Goal: Find specific page/section

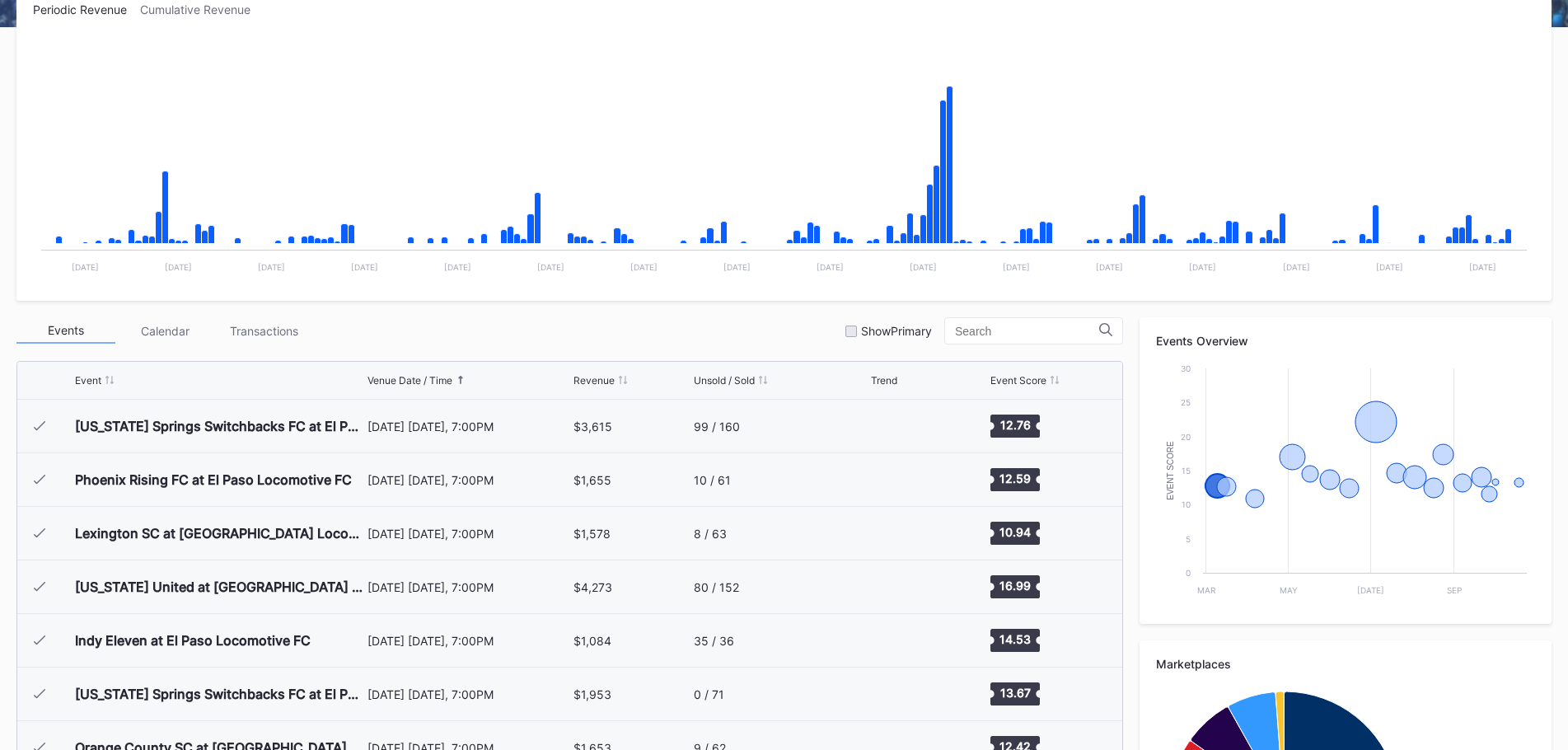
scroll to position [2, 0]
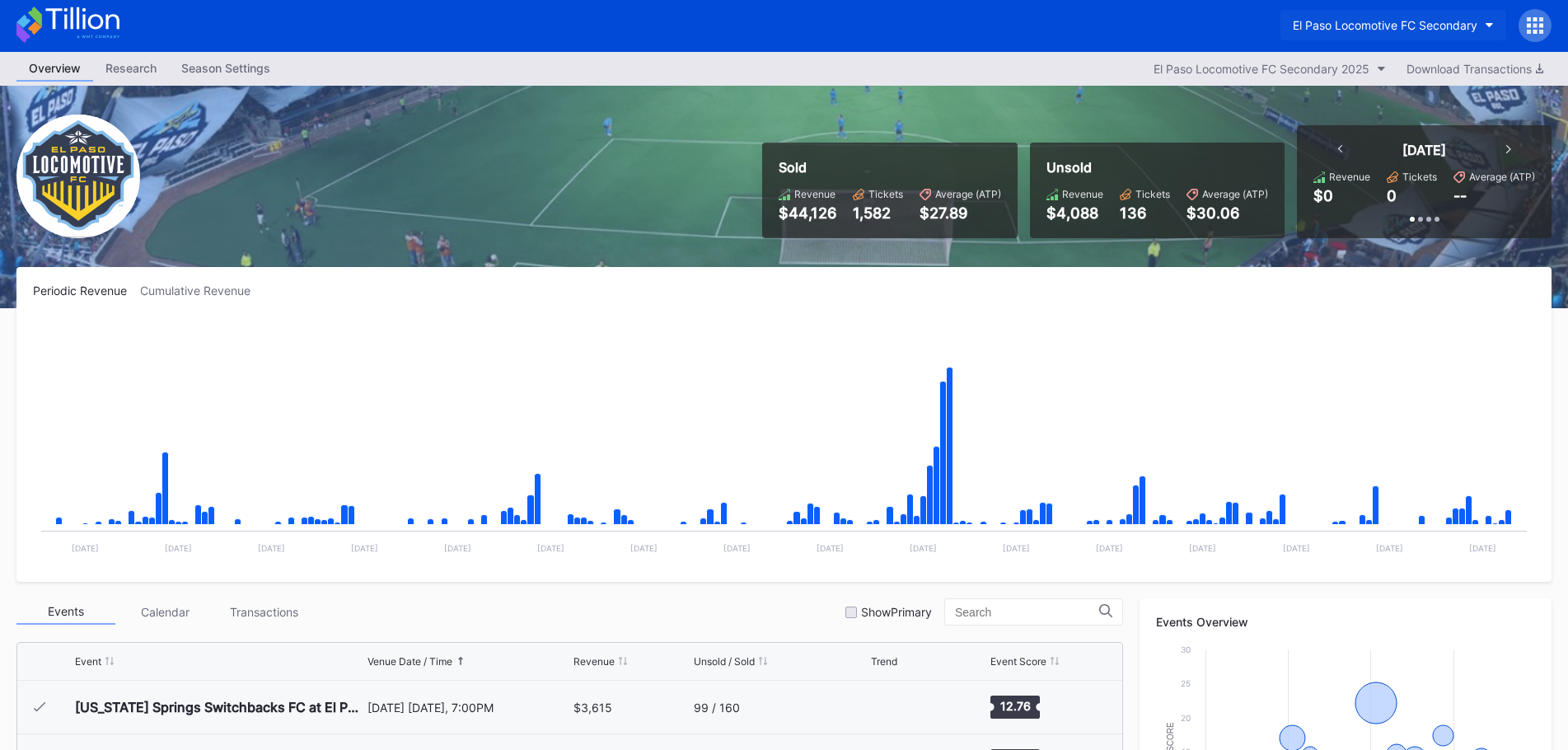
click at [1468, 13] on button "El Paso Locomotive FC Secondary" at bounding box center [1393, 26] width 226 height 31
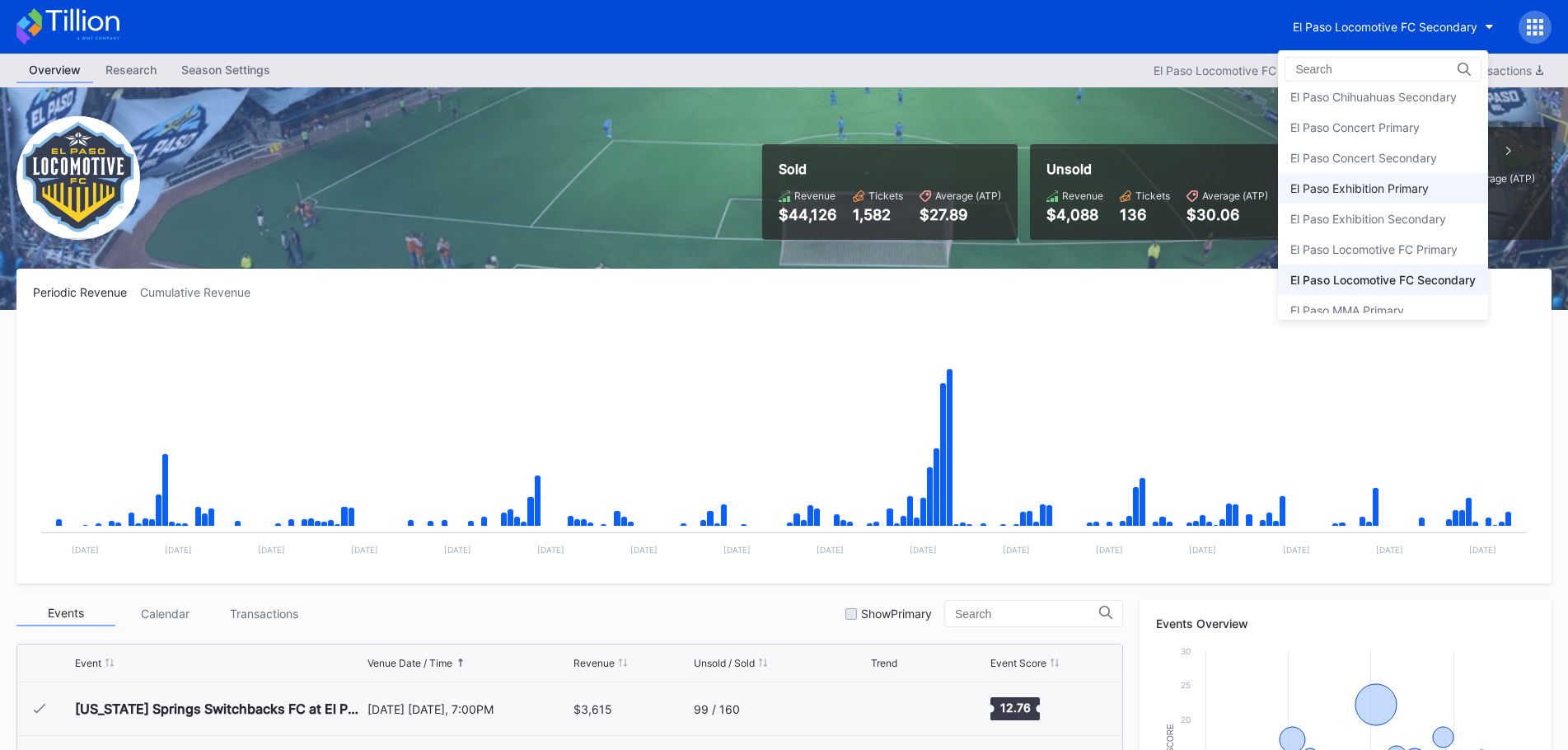
scroll to position [0, 0]
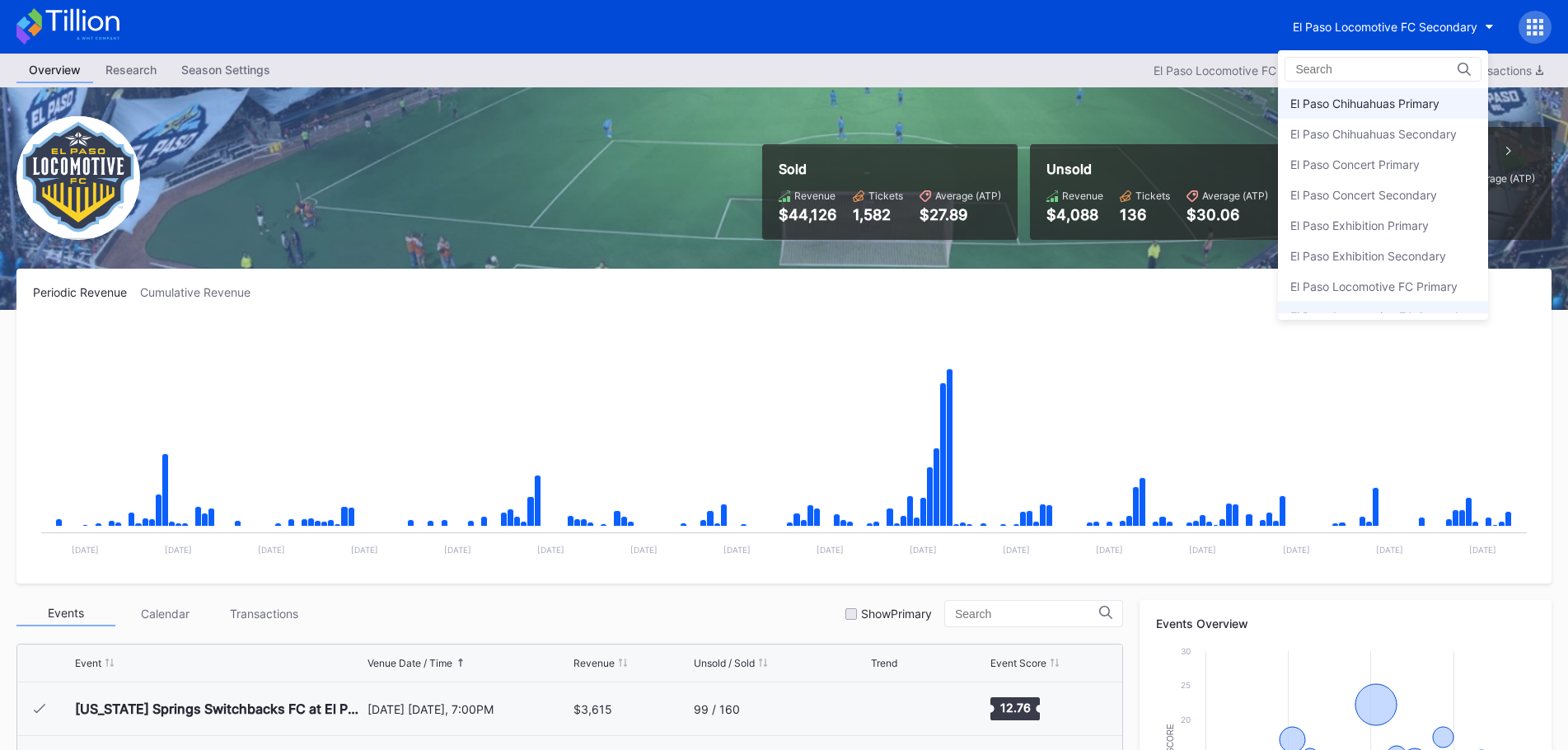
click at [1394, 101] on div "El Paso Chihuahuas Primary" at bounding box center [1365, 103] width 149 height 14
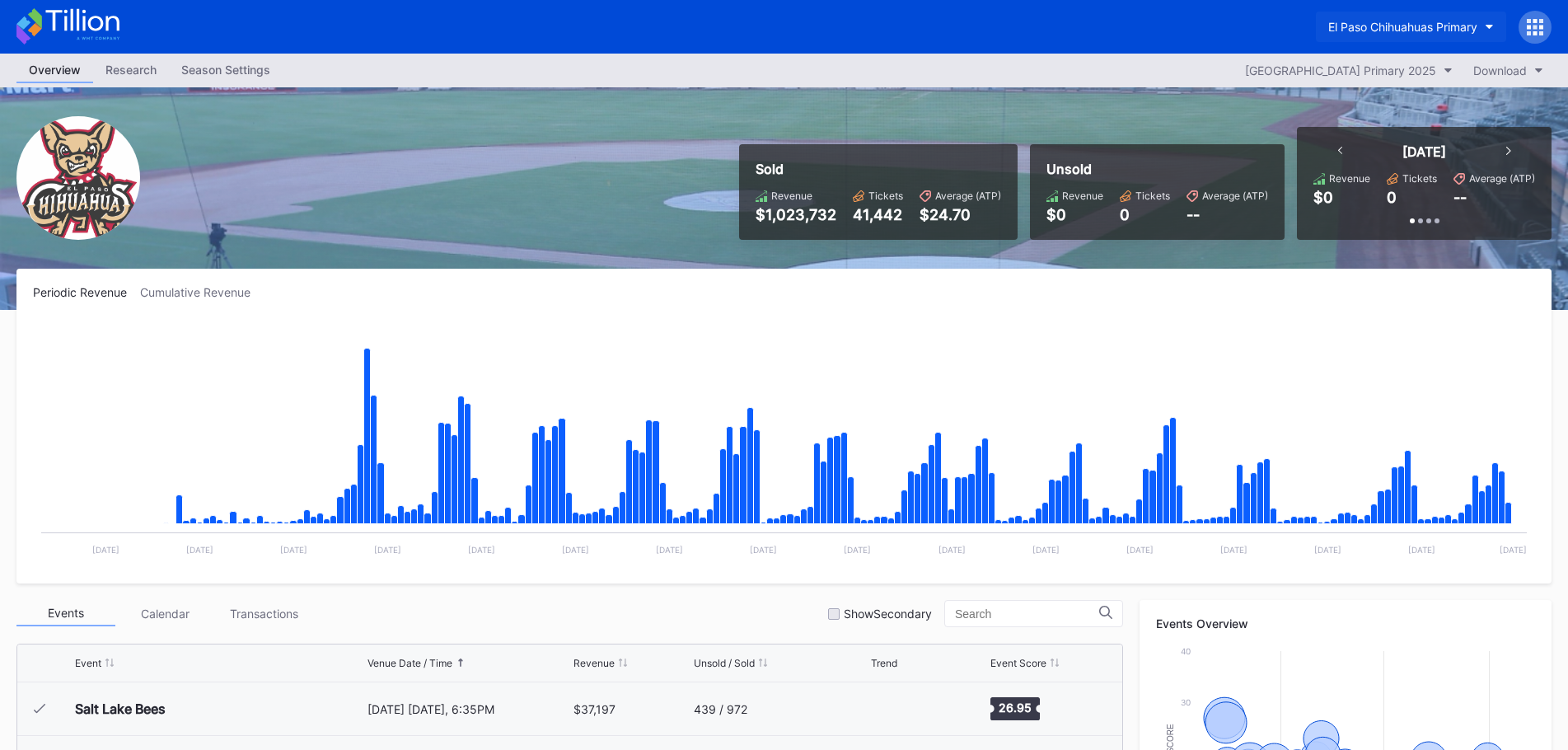
click at [1424, 20] on div "El Paso Chihuahuas Primary" at bounding box center [1403, 26] width 149 height 14
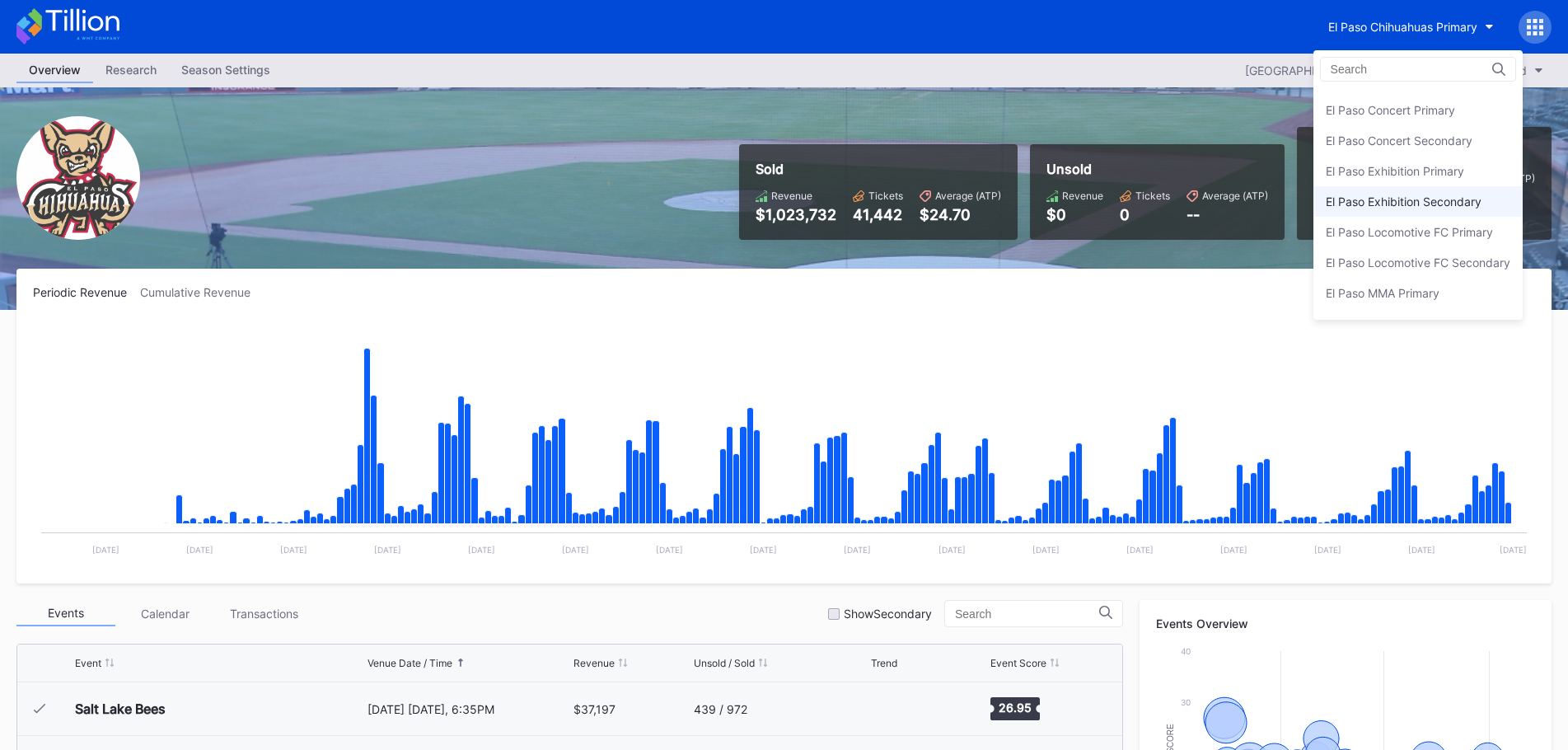
scroll to position [80, 0]
click at [1431, 213] on div "El Paso Locomotive FC Primary" at bounding box center [1419, 206] width 210 height 31
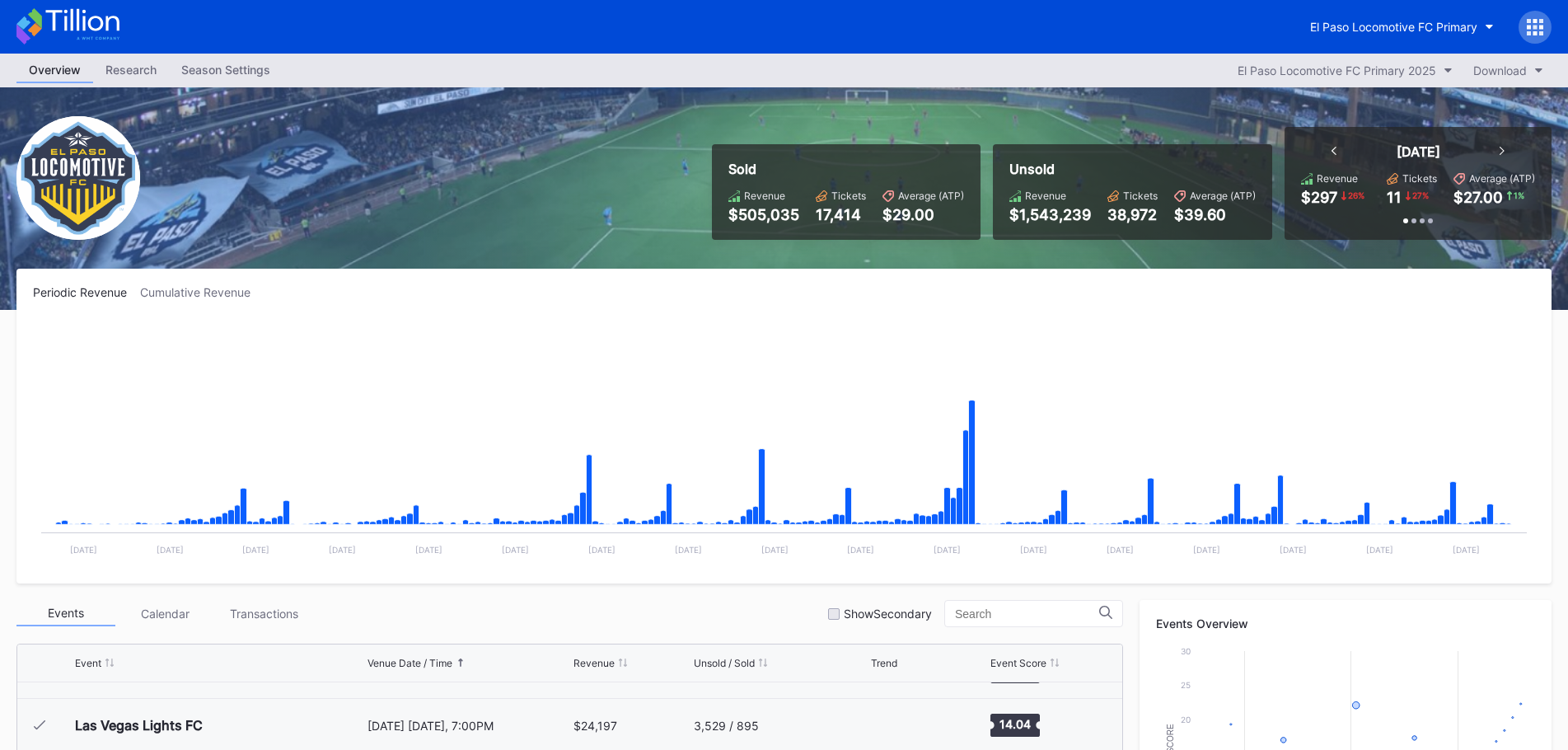
scroll to position [638, 0]
